Goal: Transaction & Acquisition: Purchase product/service

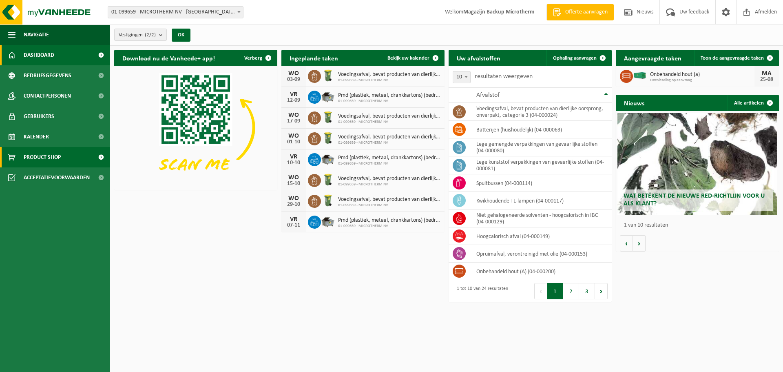
click at [48, 151] on span "Product Shop" at bounding box center [42, 157] width 37 height 20
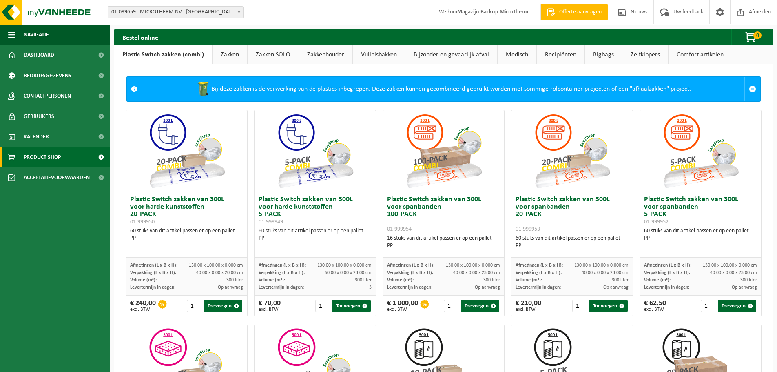
click at [562, 55] on link "Recipiënten" at bounding box center [561, 54] width 48 height 19
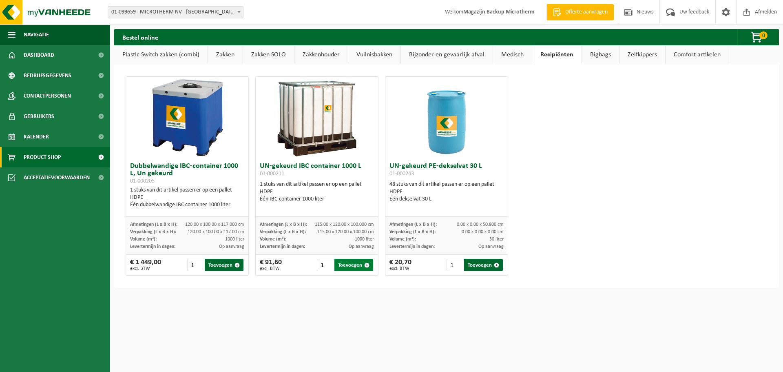
click at [343, 268] on button "Toevoegen" at bounding box center [353, 265] width 39 height 12
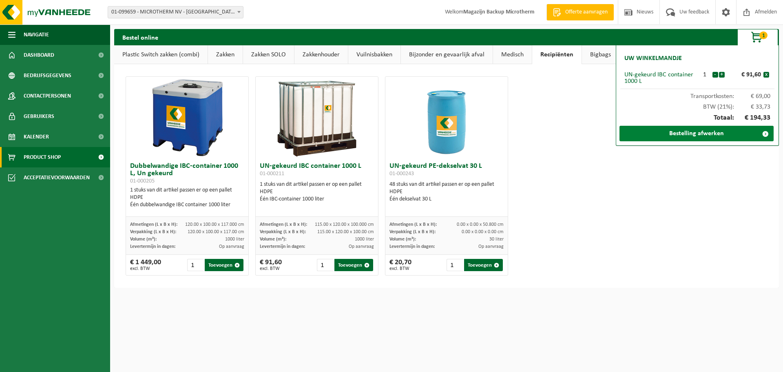
click at [706, 131] on link "Bestelling afwerken" at bounding box center [697, 133] width 154 height 15
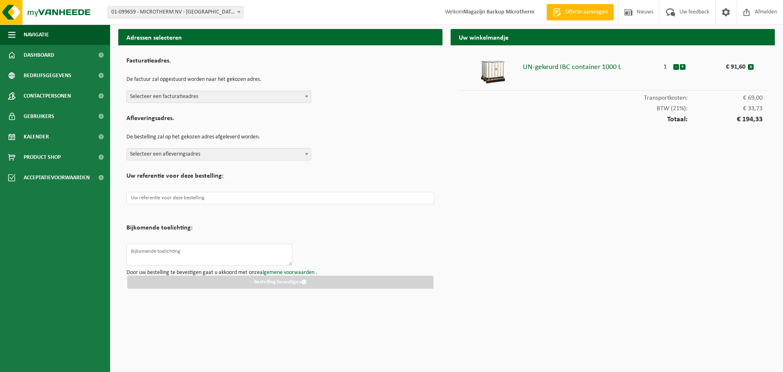
click at [308, 97] on b at bounding box center [306, 96] width 3 height 2
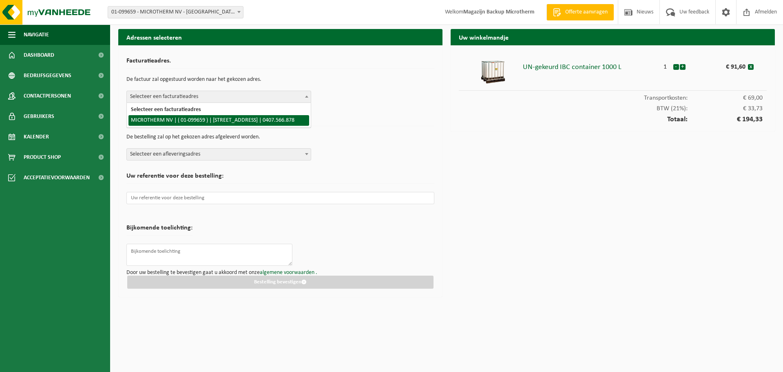
select select "9682"
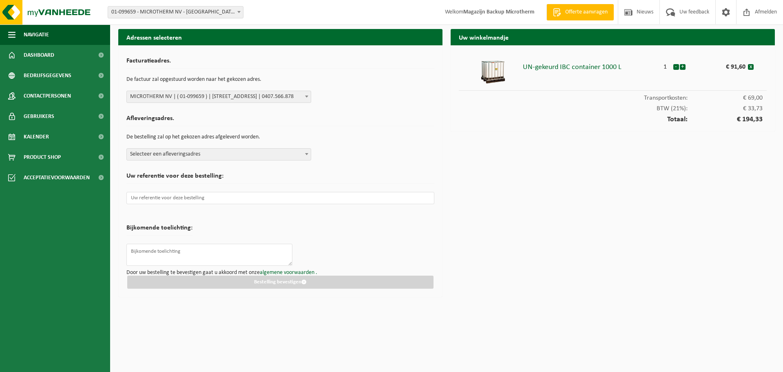
click at [303, 152] on span at bounding box center [307, 153] width 8 height 11
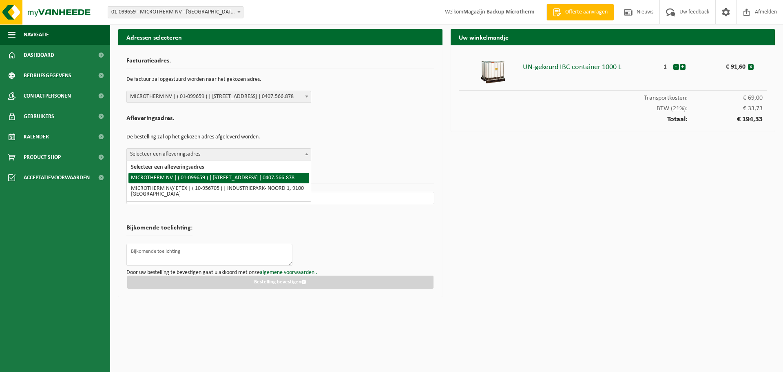
select select "9682"
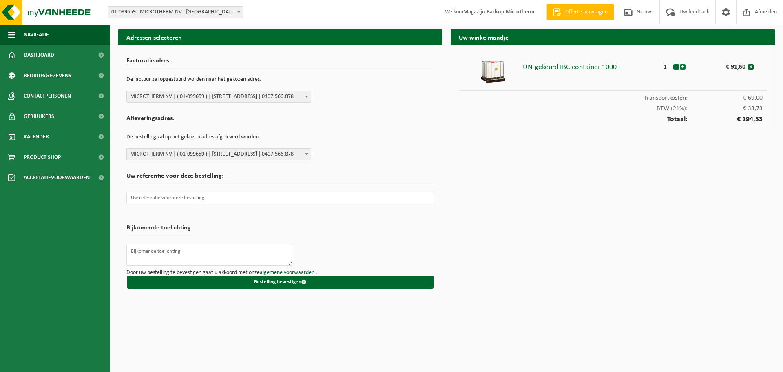
click at [684, 66] on button "+" at bounding box center [683, 67] width 6 height 6
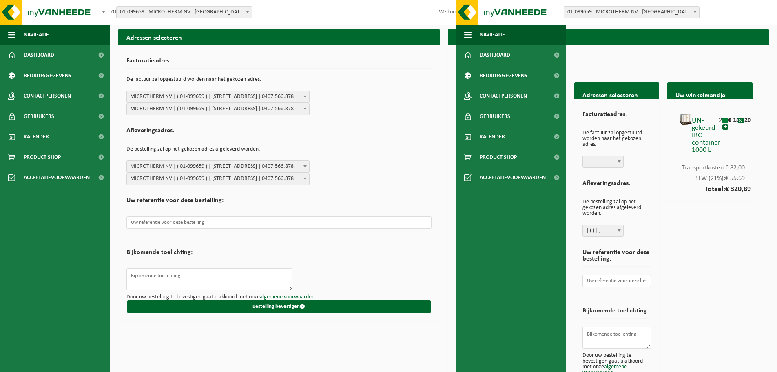
click at [726, 119] on button "-" at bounding box center [725, 120] width 6 height 6
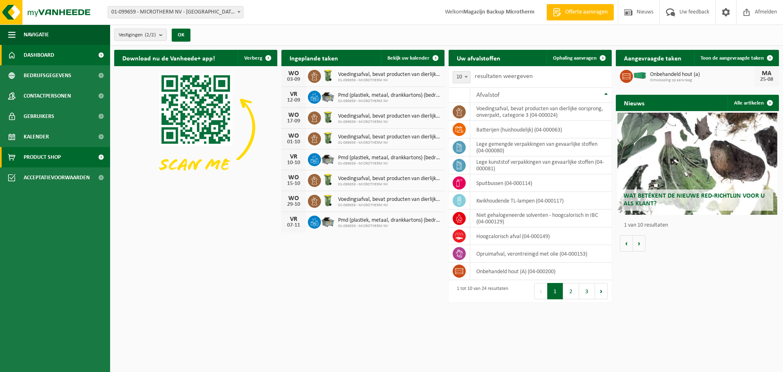
click at [51, 161] on span "Product Shop" at bounding box center [42, 157] width 37 height 20
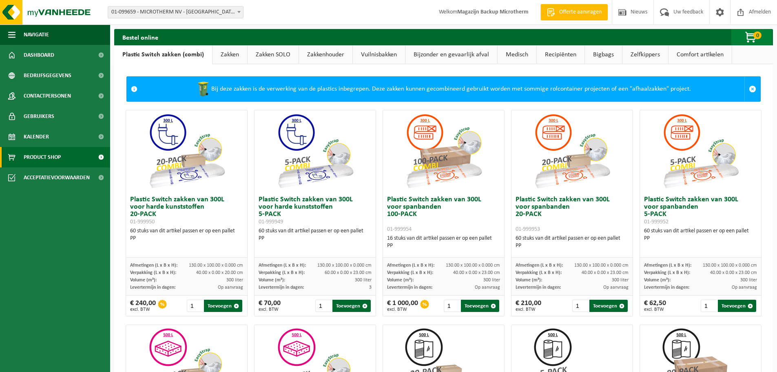
click at [749, 36] on span "button" at bounding box center [751, 37] width 41 height 16
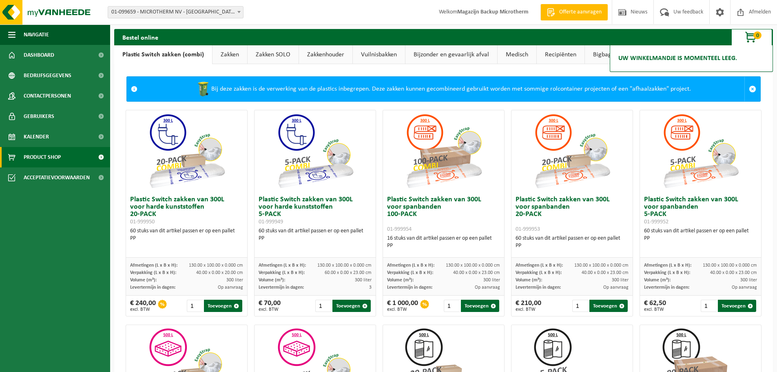
click at [749, 36] on span "button" at bounding box center [751, 37] width 41 height 16
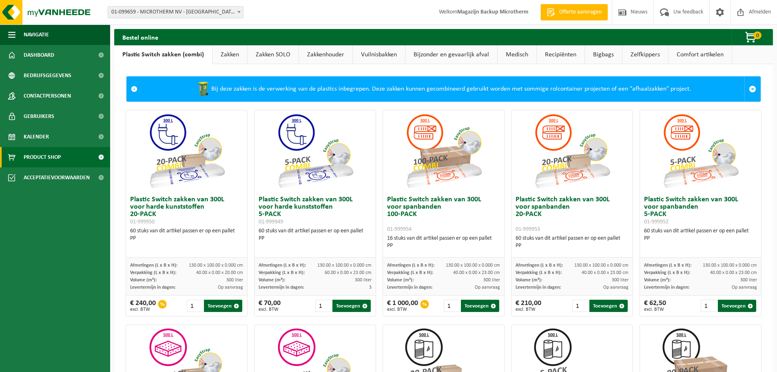
click at [560, 55] on link "Recipiënten" at bounding box center [561, 54] width 48 height 19
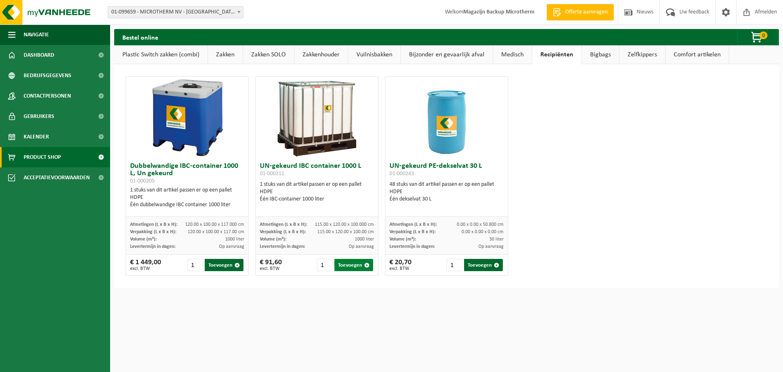
click at [366, 264] on span "button" at bounding box center [366, 264] width 5 height 5
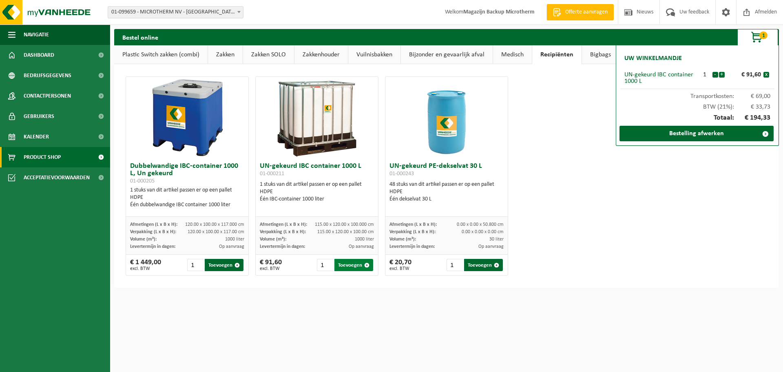
click at [366, 264] on span "button" at bounding box center [366, 264] width 5 height 5
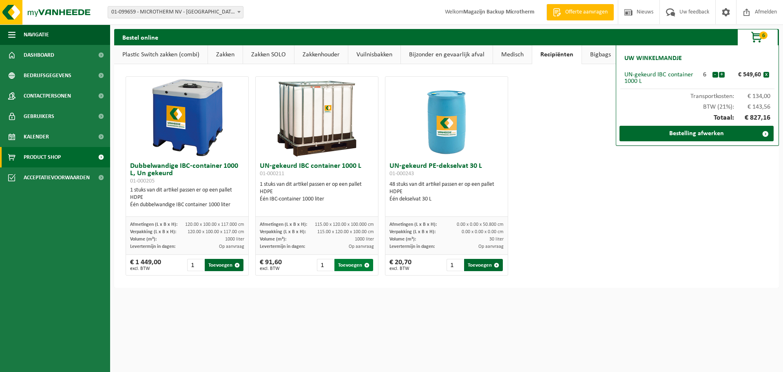
click at [366, 264] on span "button" at bounding box center [366, 264] width 5 height 5
click at [715, 75] on button "-" at bounding box center [716, 75] width 6 height 6
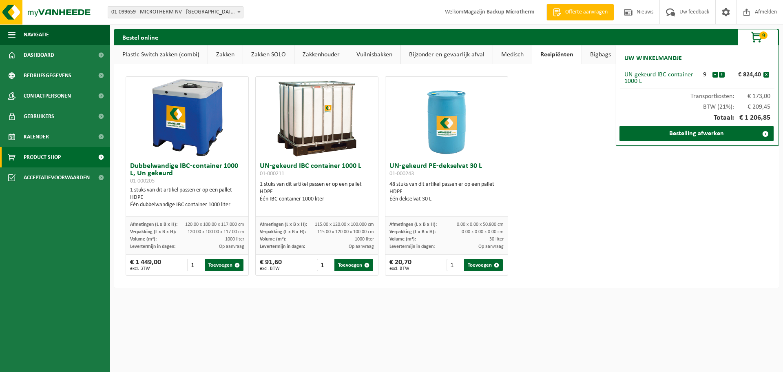
click at [715, 75] on button "-" at bounding box center [716, 75] width 6 height 6
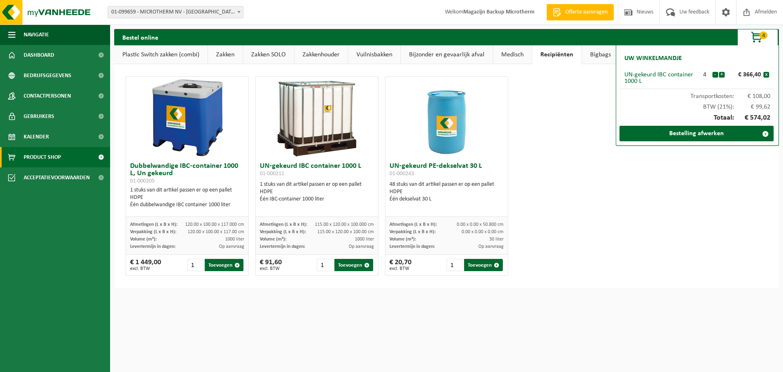
click at [715, 75] on button "-" at bounding box center [716, 75] width 6 height 6
click at [700, 133] on link "Bestelling afwerken" at bounding box center [697, 133] width 154 height 15
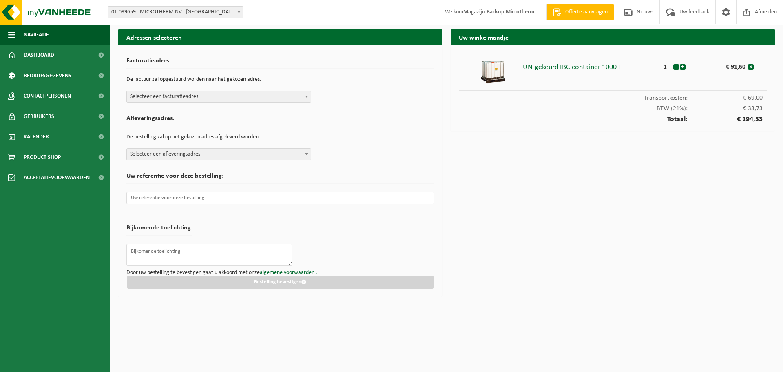
click at [309, 98] on span at bounding box center [307, 96] width 8 height 11
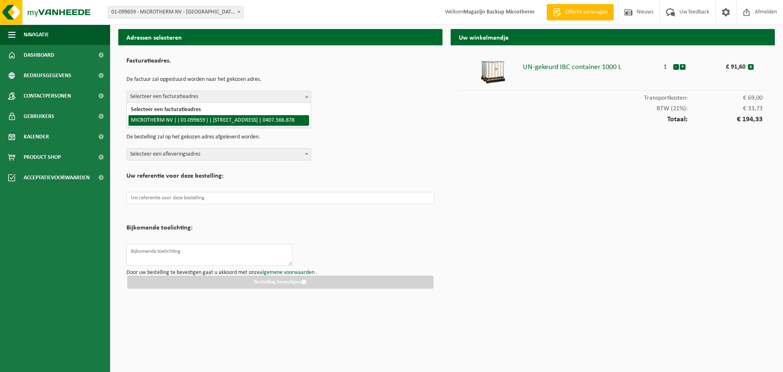
select select "9682"
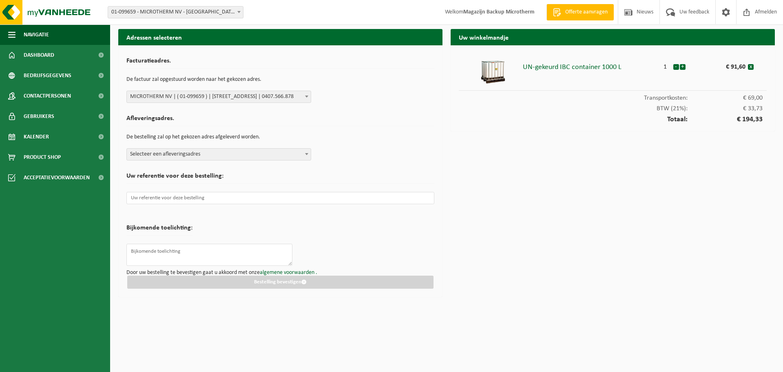
click at [307, 155] on span at bounding box center [307, 153] width 8 height 11
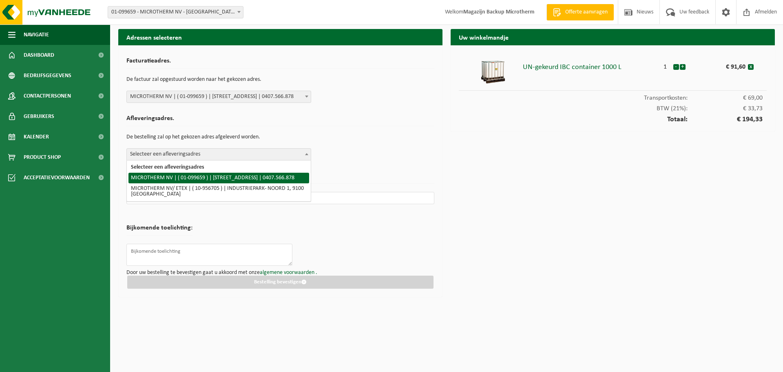
select select "9682"
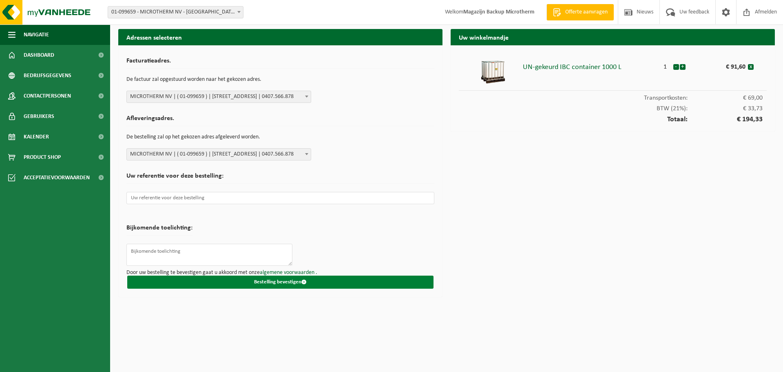
click at [287, 282] on button "Bestelling bevestigen" at bounding box center [280, 281] width 306 height 13
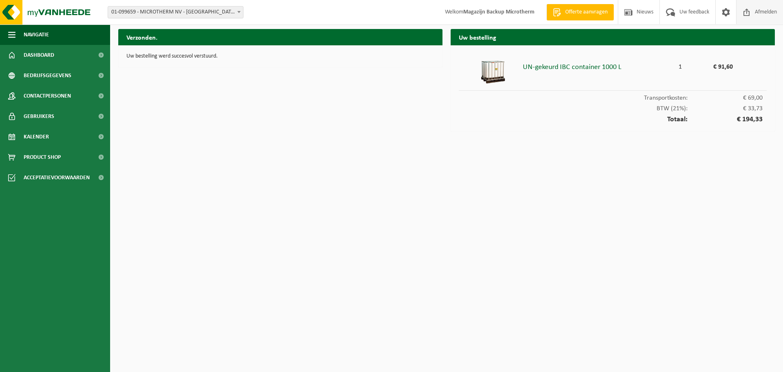
click at [761, 11] on span "Afmelden" at bounding box center [766, 12] width 26 height 24
